Goal: Task Accomplishment & Management: Use online tool/utility

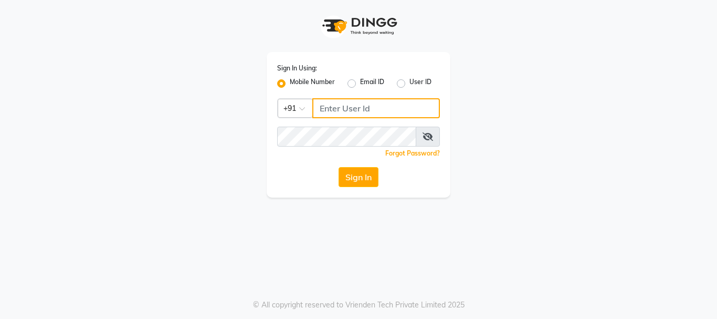
click at [368, 107] on input "Username" at bounding box center [376, 108] width 128 height 20
type input "7838777722"
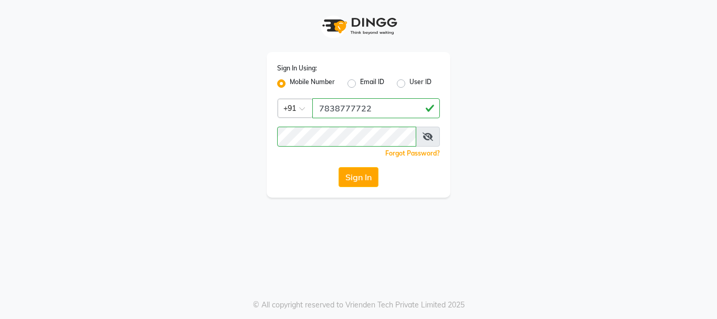
click at [429, 135] on icon at bounding box center [428, 136] width 11 height 8
click at [427, 136] on icon at bounding box center [428, 136] width 9 height 8
click at [362, 167] on button "Sign In" at bounding box center [359, 177] width 40 height 20
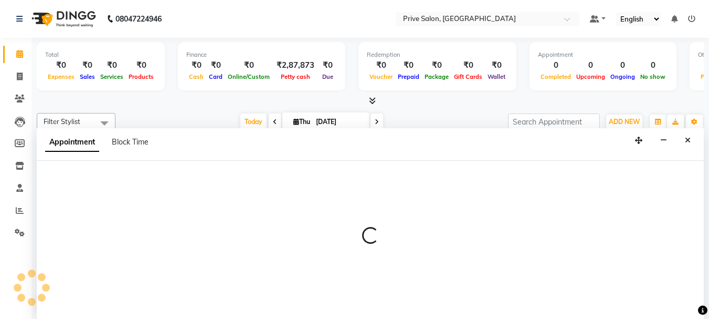
scroll to position [1, 0]
select select "30577"
select select "tentative"
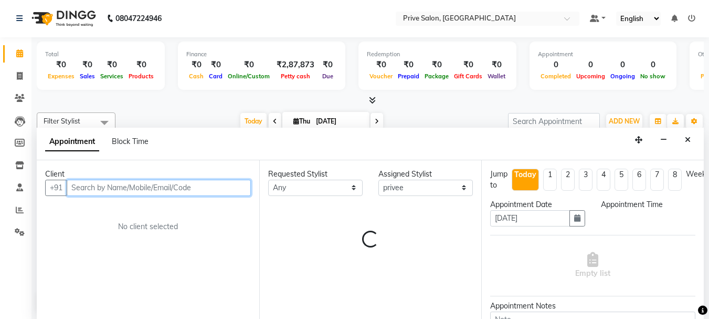
select select "540"
